Goal: Download file/media

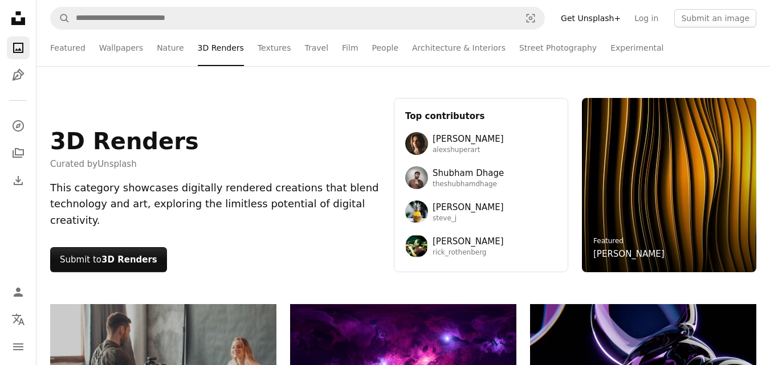
scroll to position [884, 0]
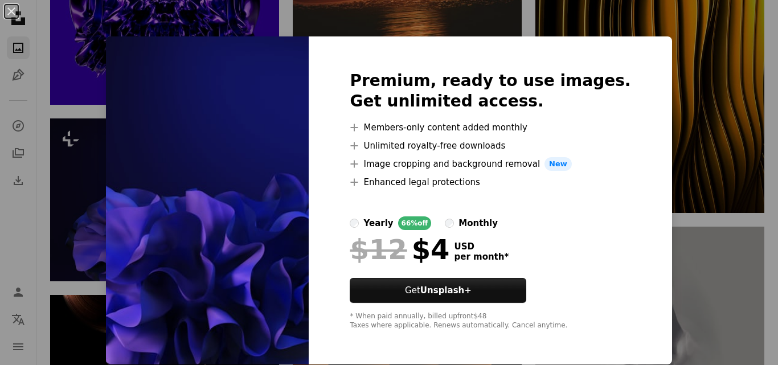
click at [670, 140] on div "An X shape Premium, ready to use images. Get unlimited access. A plus sign Memb…" at bounding box center [389, 182] width 778 height 365
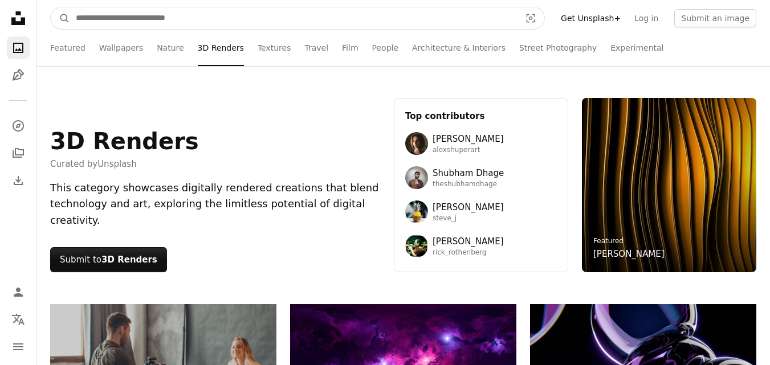
click at [153, 17] on input "Find visuals sitewide" at bounding box center [293, 18] width 447 height 22
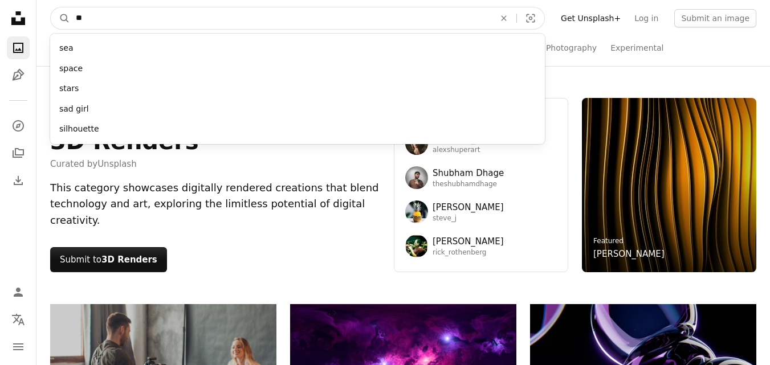
type input "*"
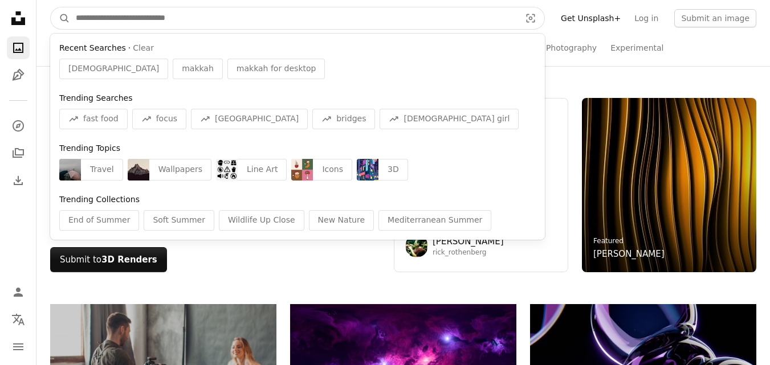
type input "*"
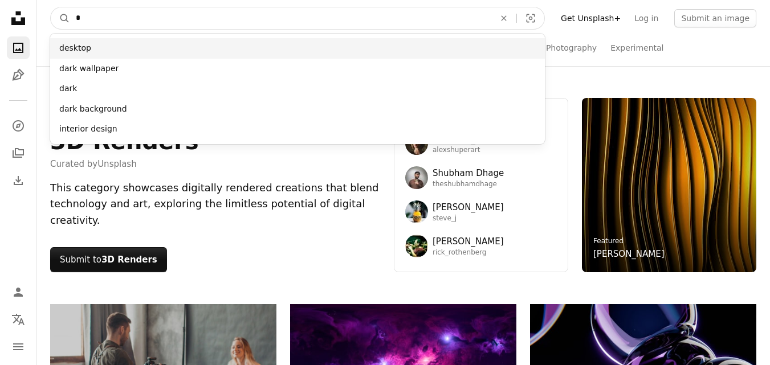
type input "*"
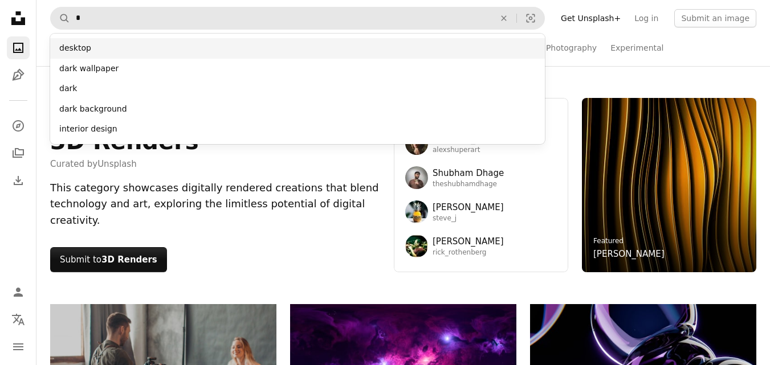
click at [81, 52] on div "desktop" at bounding box center [297, 48] width 495 height 21
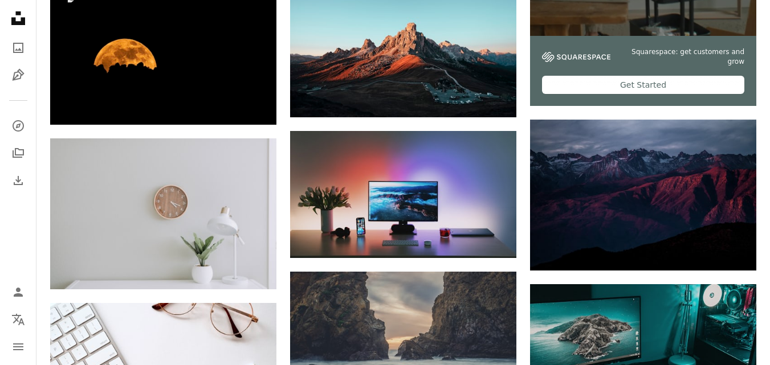
scroll to position [489, 0]
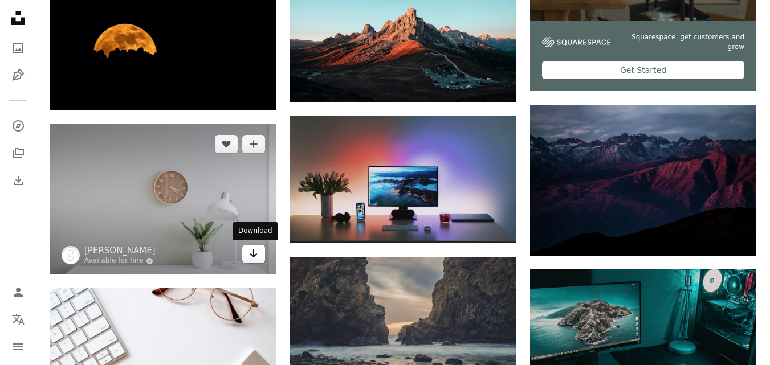
click at [251, 255] on icon "Download" at bounding box center [253, 254] width 7 height 8
